Goal: Information Seeking & Learning: Learn about a topic

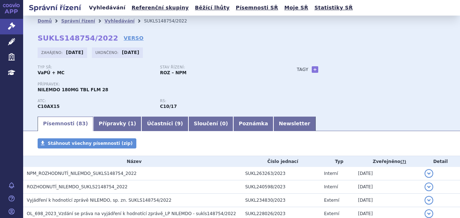
click at [103, 9] on link "Vyhledávání" at bounding box center [107, 8] width 41 height 10
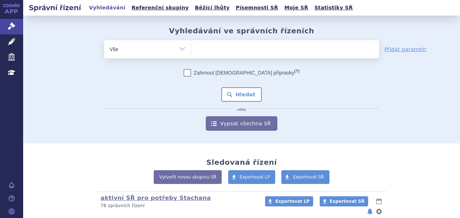
click at [258, 51] on ul at bounding box center [285, 47] width 188 height 15
click at [191, 51] on select at bounding box center [191, 49] width 0 height 18
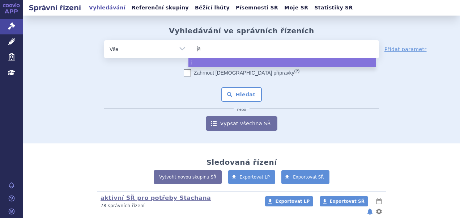
type input "jar"
type input "jardia"
type input "jardianc"
type input "jardiance"
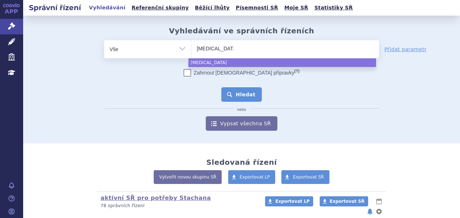
select select "jardiance"
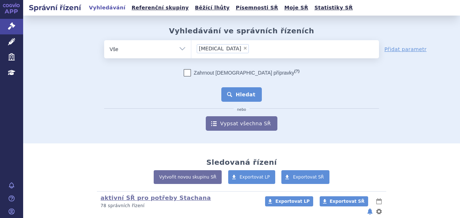
click at [239, 94] on button "Hledat" at bounding box center [241, 94] width 41 height 14
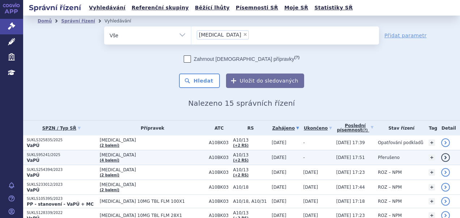
click at [49, 154] on p "SUKLS95241/2025" at bounding box center [61, 154] width 69 height 5
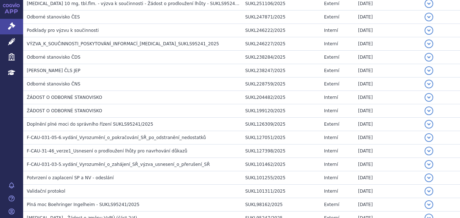
scroll to position [250, 0]
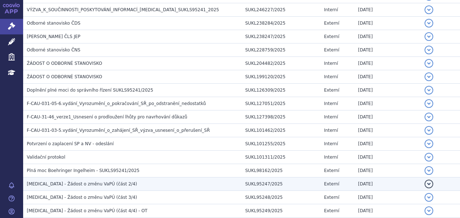
click at [101, 184] on span "JARDIANCE - Žádost o změnu VaPÚ (část 2/4)" at bounding box center [82, 183] width 110 height 5
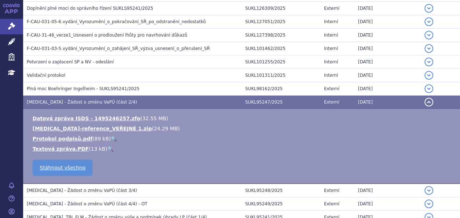
scroll to position [385, 0]
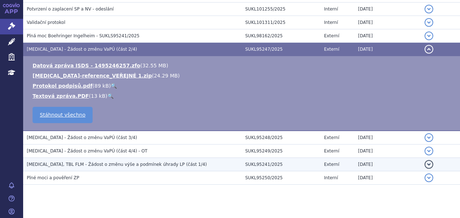
click at [92, 161] on h3 "JARDIANCE, TBL FLM - Žádost o změnu výše a podmínek úhrady LP (část 1/4)" at bounding box center [134, 164] width 215 height 7
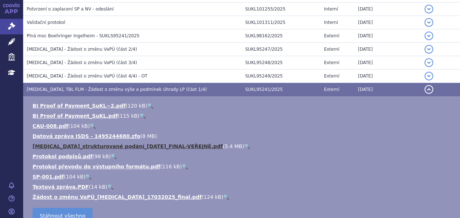
click at [90, 143] on link "JARDIANCE_strukturované podání_2025-03-10_FINAL-VEŘEJNÉ.pdf" at bounding box center [128, 146] width 190 height 6
click at [164, 145] on link "JARDIANCE_strukturované podání_2025-03-10_FINAL-VEŘEJNÉ.pdf" at bounding box center [128, 146] width 190 height 6
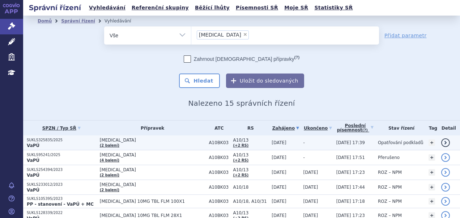
click at [42, 139] on p "SUKLS325835/2025" at bounding box center [61, 139] width 69 height 5
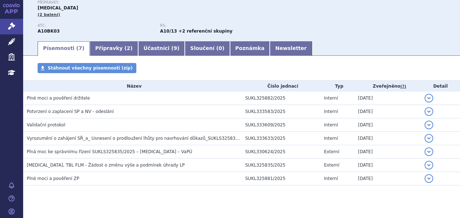
scroll to position [86, 0]
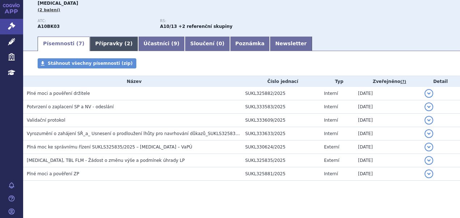
click at [107, 47] on link "Přípravky ( 2 )" at bounding box center [114, 44] width 48 height 14
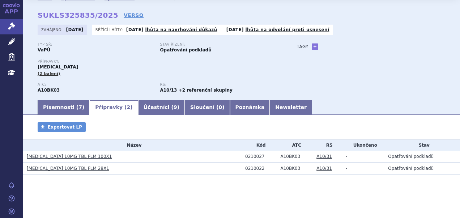
scroll to position [23, 0]
click at [56, 108] on link "Písemnosti ( 7 )" at bounding box center [64, 107] width 52 height 14
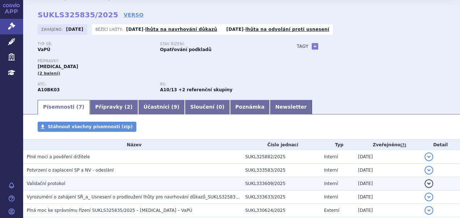
click at [196, 178] on td "Validační protokol" at bounding box center [132, 183] width 219 height 13
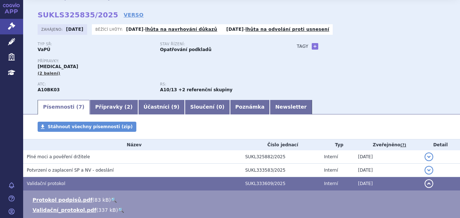
click at [219, 178] on td "Validační protokol" at bounding box center [132, 183] width 219 height 13
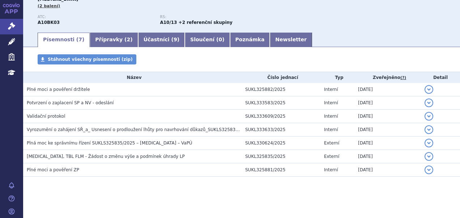
scroll to position [92, 0]
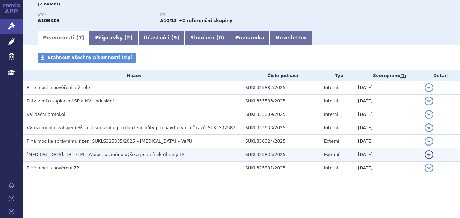
click at [243, 160] on td "SUKL325835/2025" at bounding box center [281, 154] width 79 height 13
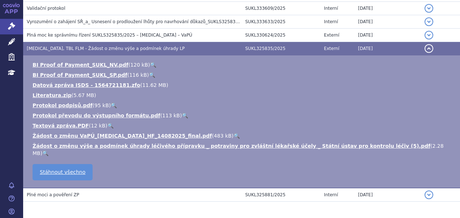
scroll to position [203, 0]
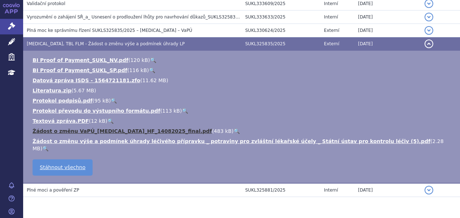
click at [107, 129] on link "Žádost o změnu VaPÚ_[MEDICAL_DATA]_HF_14082025_final.pdf" at bounding box center [122, 131] width 179 height 6
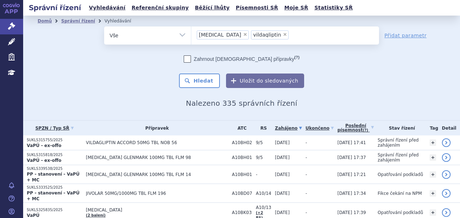
click at [243, 32] on span "×" at bounding box center [245, 34] width 4 height 4
click at [191, 32] on select "sitagliptin vildagliptin" at bounding box center [191, 35] width 0 height 18
select select "vildagliptin"
click at [229, 32] on span "×" at bounding box center [231, 34] width 4 height 4
click at [191, 32] on select "sitagliptin vildagliptin" at bounding box center [191, 35] width 0 height 18
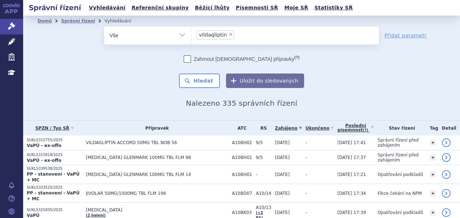
select select
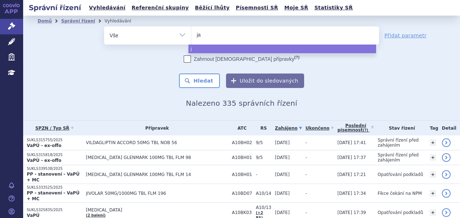
type input "jar"
type input "jardi"
type input "jardian"
type input "jardiance"
select select "jardiance"
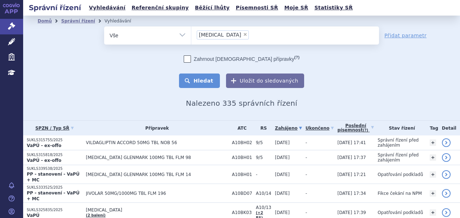
click at [203, 84] on button "Hledat" at bounding box center [199, 80] width 41 height 14
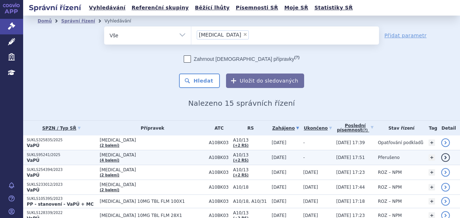
click at [37, 158] on strong "VaPÚ" at bounding box center [33, 160] width 13 height 5
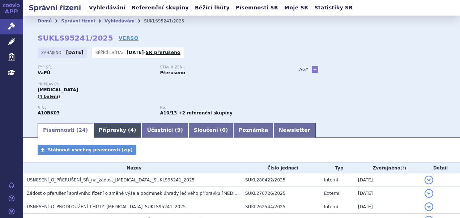
click at [110, 131] on link "Přípravky ( 4 )" at bounding box center [117, 130] width 48 height 14
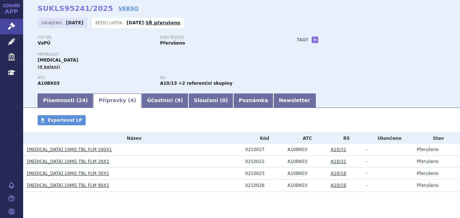
scroll to position [43, 0]
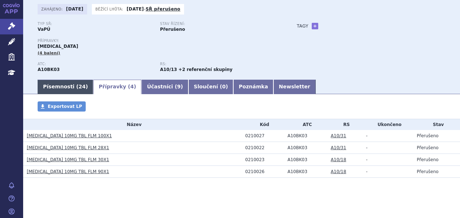
click at [56, 90] on link "Písemnosti ( 24 )" at bounding box center [66, 87] width 56 height 14
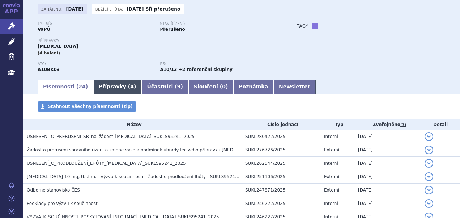
click at [96, 86] on link "Přípravky ( 4 )" at bounding box center [117, 87] width 48 height 14
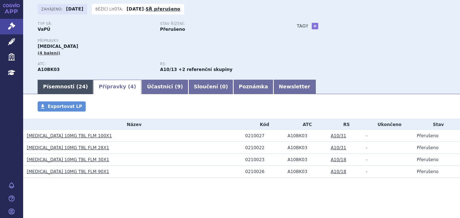
click at [67, 85] on link "Písemnosti ( 24 )" at bounding box center [66, 87] width 56 height 14
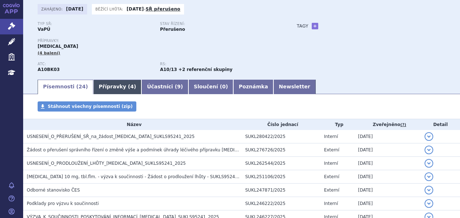
click at [99, 88] on link "Přípravky ( 4 )" at bounding box center [117, 87] width 48 height 14
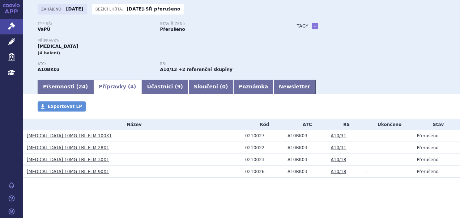
click at [71, 158] on link "JARDIANCE 10MG TBL FLM 30X1" at bounding box center [68, 159] width 82 height 5
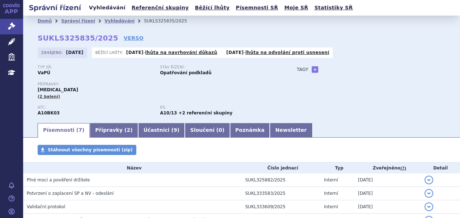
click at [114, 7] on link "Vyhledávání" at bounding box center [107, 8] width 41 height 10
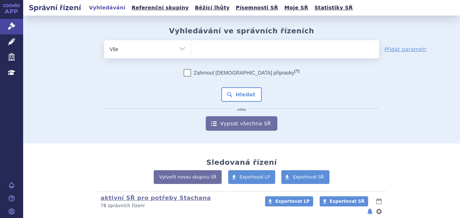
click at [226, 46] on ul at bounding box center [285, 47] width 188 height 15
click at [191, 46] on select at bounding box center [191, 49] width 0 height 18
type input "ja"
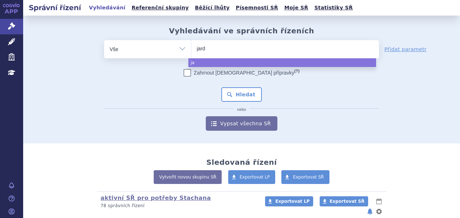
type input "jardi"
type input "jardian"
type input "jardianc"
type input "jardiance"
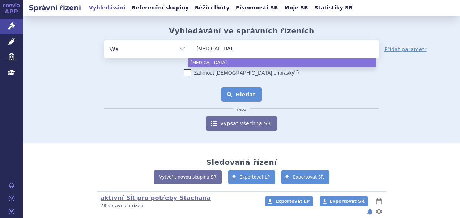
select select "jardiance"
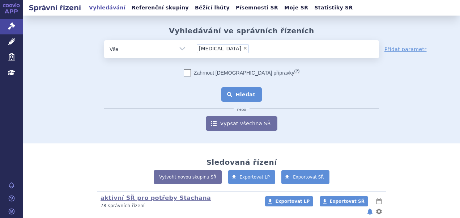
click at [234, 98] on button "Hledat" at bounding box center [241, 94] width 41 height 14
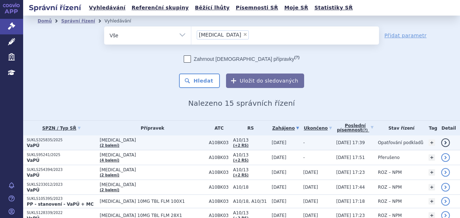
click at [54, 139] on p "SUKLS325835/2025" at bounding box center [61, 139] width 69 height 5
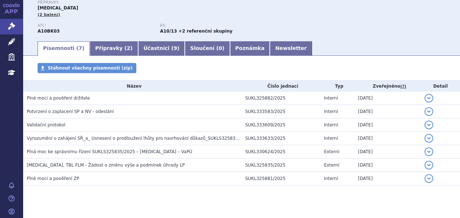
scroll to position [92, 0]
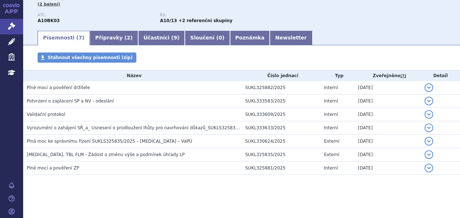
click at [178, 207] on section "Domů Správní řízení Vyhledávání SUKLS325835/2025 SUKLS325835/2025 VERSO [GEOGRA…" at bounding box center [241, 70] width 437 height 295
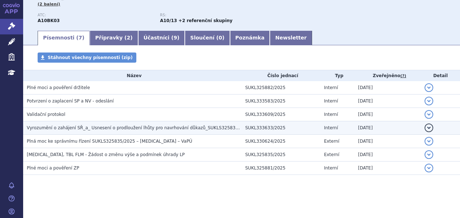
click at [128, 125] on span "Vyrozumění o zahájení SŘ_a_ Usnesení o prodloužení lhůty pro navrhování důkazů_…" at bounding box center [139, 127] width 225 height 5
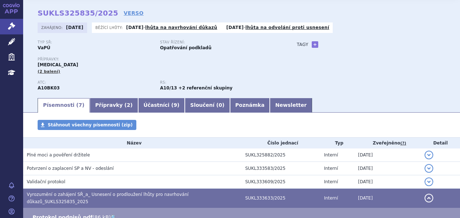
scroll to position [0, 0]
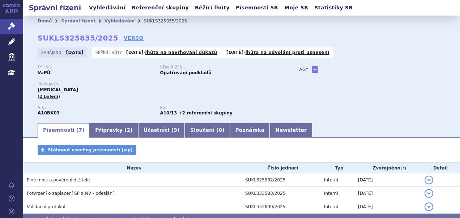
click at [326, 103] on div "Typ SŘ: VaPÚ Stav řízení: Opatřování podkladů Přípravky: [MEDICAL_DATA] (2 bale…" at bounding box center [242, 93] width 408 height 57
